Goal: Task Accomplishment & Management: Manage account settings

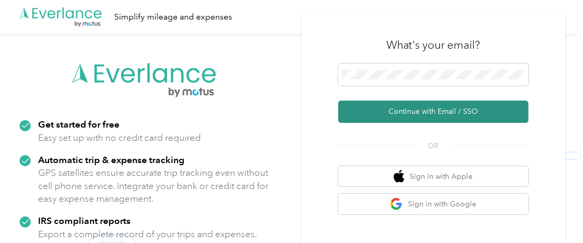
click at [451, 107] on button "Continue with Email / SSO" at bounding box center [433, 111] width 190 height 22
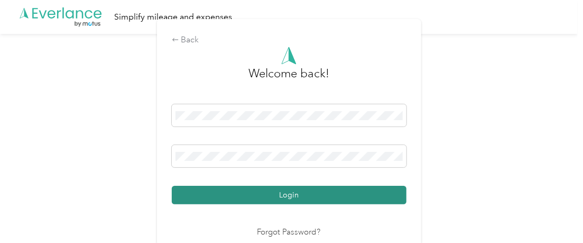
click at [327, 191] on button "Login" at bounding box center [289, 195] width 235 height 18
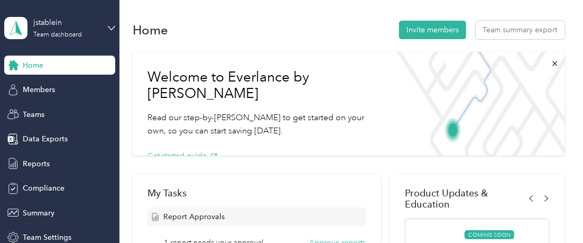
click at [327, 191] on div "My Tasks" at bounding box center [256, 192] width 219 height 11
click at [36, 113] on span "Teams" at bounding box center [34, 114] width 22 height 11
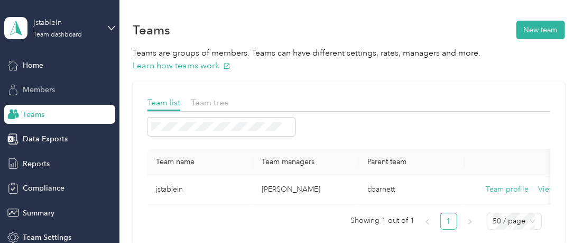
click at [45, 96] on div "Members" at bounding box center [59, 89] width 111 height 19
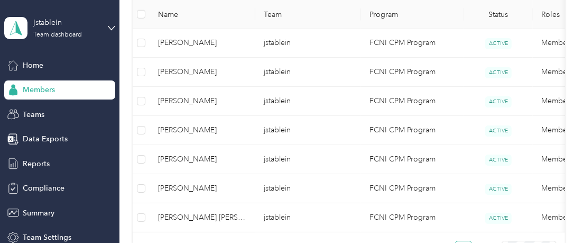
scroll to position [324, 0]
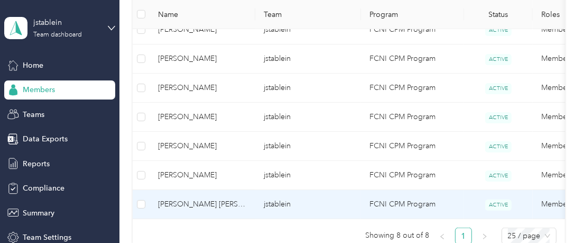
click at [188, 207] on span "[PERSON_NAME] [PERSON_NAME]" at bounding box center [202, 204] width 89 height 12
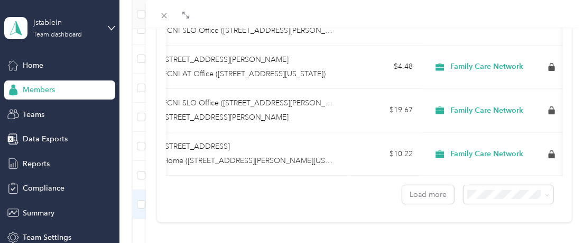
scroll to position [0, 336]
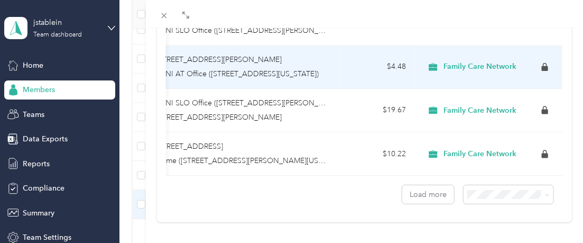
click at [257, 57] on span "[STREET_ADDRESS][PERSON_NAME]" at bounding box center [219, 59] width 126 height 9
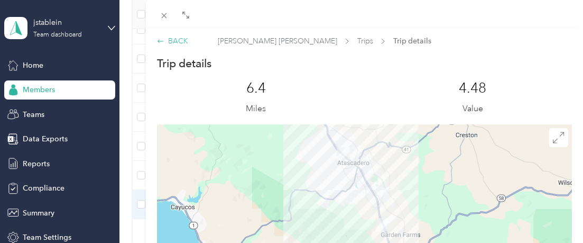
click at [158, 38] on icon at bounding box center [160, 41] width 7 height 7
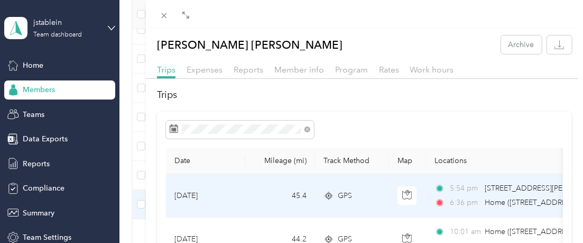
click at [264, 196] on td "45.4" at bounding box center [280, 195] width 70 height 43
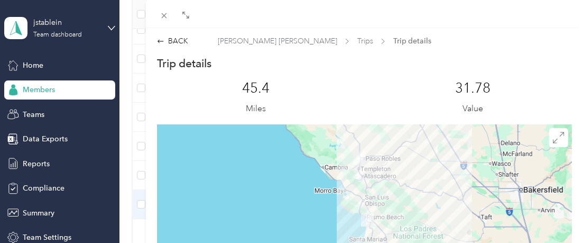
click at [50, 64] on div "BACK [PERSON_NAME] [PERSON_NAME] Trips Trip details Trip details This trip cann…" at bounding box center [291, 121] width 583 height 243
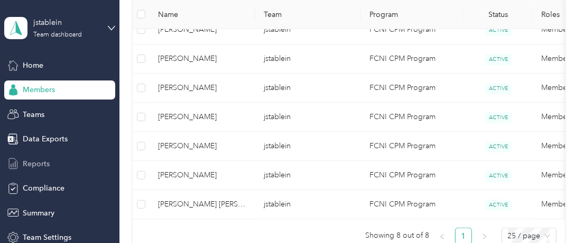
click at [41, 160] on span "Reports" at bounding box center [36, 163] width 27 height 11
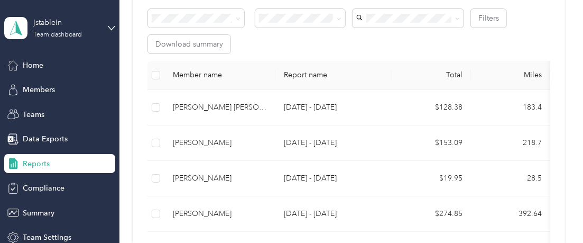
scroll to position [162, 0]
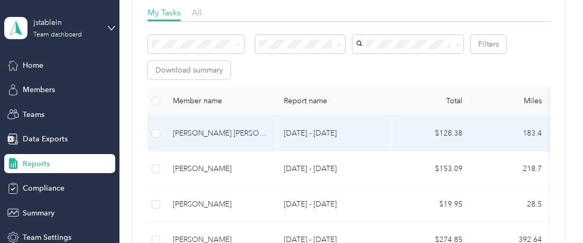
click at [207, 136] on div "[PERSON_NAME] [PERSON_NAME]" at bounding box center [220, 133] width 94 height 12
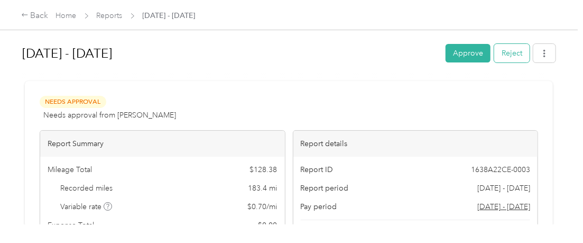
click at [509, 52] on button "Reject" at bounding box center [511, 53] width 35 height 18
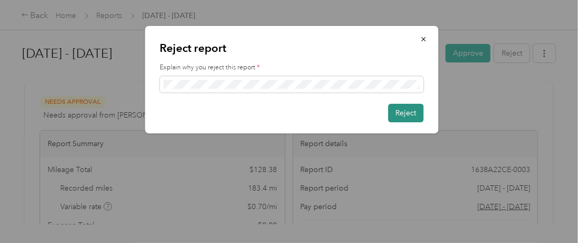
click at [410, 109] on button "Reject" at bounding box center [405, 113] width 35 height 18
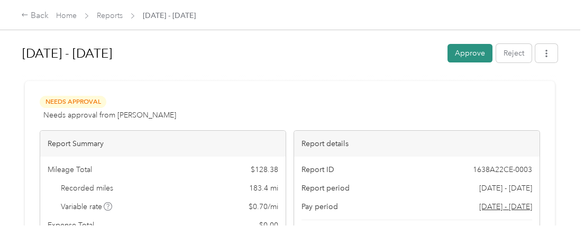
click at [470, 53] on button "Approve" at bounding box center [469, 53] width 45 height 18
